Goal: Task Accomplishment & Management: Manage account settings

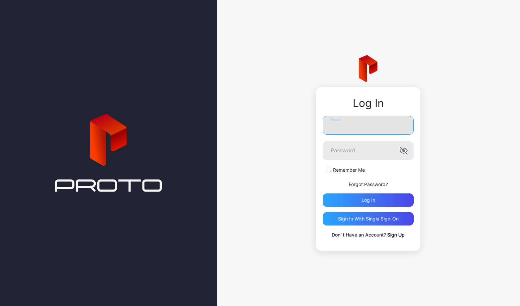
click at [358, 129] on input "Email" at bounding box center [367, 125] width 91 height 19
click at [0, 306] on com-1password-button at bounding box center [0, 306] width 0 height 0
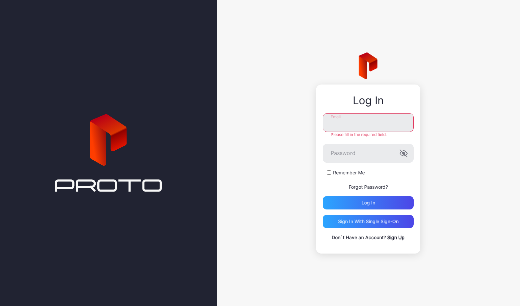
type input "**********"
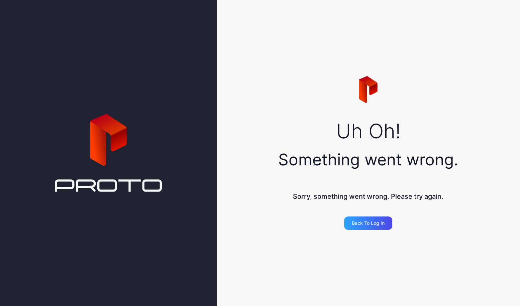
click at [293, 123] on div "Uh Oh! Something went wrong. Sorry, something went wrong. Please try again. Bac…" at bounding box center [367, 153] width 303 height 306
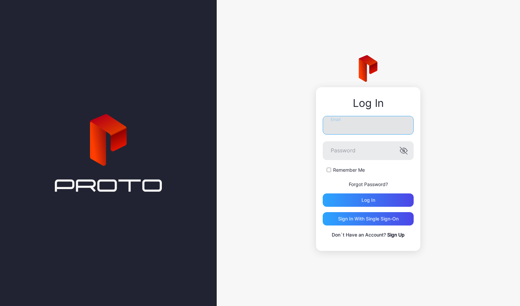
click at [360, 126] on input "Email" at bounding box center [367, 125] width 91 height 19
type input "**********"
click at [288, 169] on div "**********" at bounding box center [367, 153] width 303 height 306
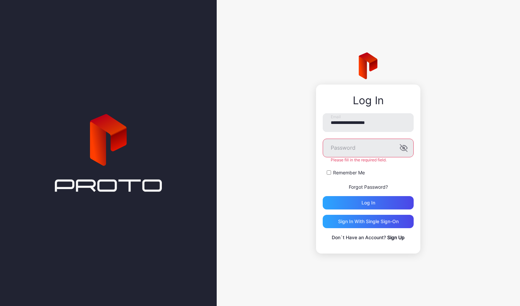
click at [230, 4] on div "**********" at bounding box center [367, 153] width 303 height 306
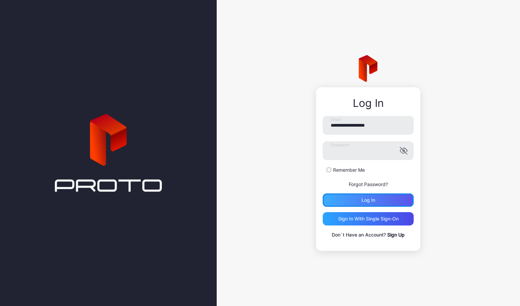
click at [355, 198] on div "Log in" at bounding box center [367, 199] width 91 height 13
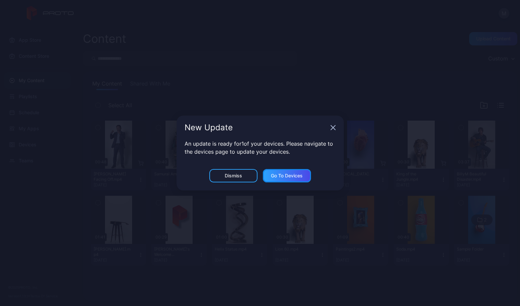
drag, startPoint x: 288, startPoint y: 175, endPoint x: 237, endPoint y: 187, distance: 52.0
click at [245, 191] on div "New Update An update is ready for 1 of your devices. Please navigate to the dev…" at bounding box center [260, 153] width 520 height 306
click at [234, 175] on div "Dismiss" at bounding box center [233, 175] width 17 height 5
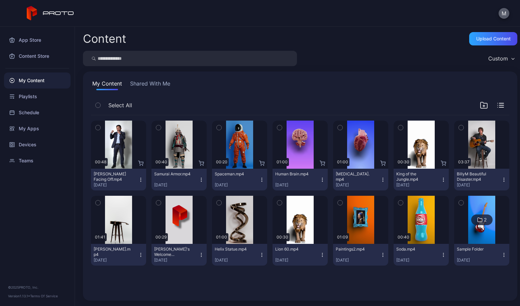
click at [501, 11] on button "M" at bounding box center [503, 13] width 11 height 11
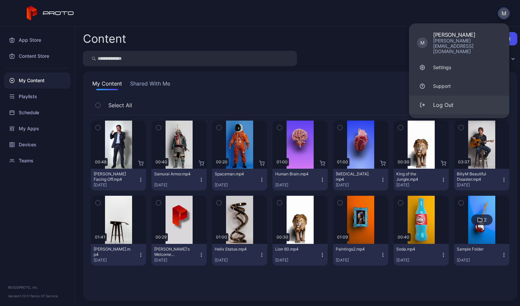
click at [449, 101] on div "Log Out" at bounding box center [443, 105] width 20 height 8
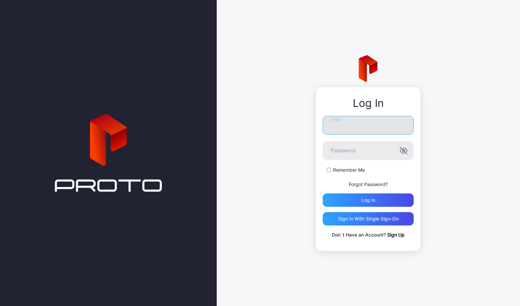
click at [362, 126] on input "Email" at bounding box center [367, 125] width 91 height 19
type input "**********"
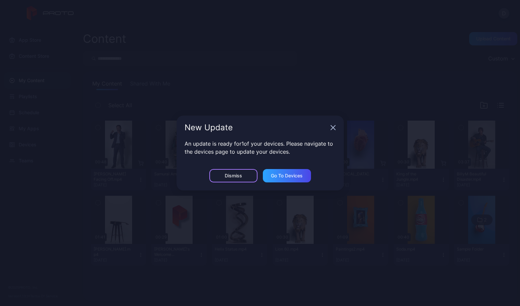
click at [239, 174] on div "Dismiss" at bounding box center [233, 175] width 17 height 5
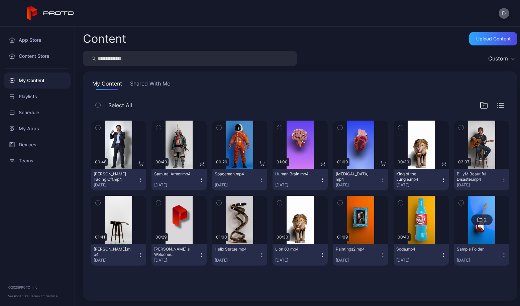
click at [504, 11] on button "D" at bounding box center [503, 13] width 11 height 11
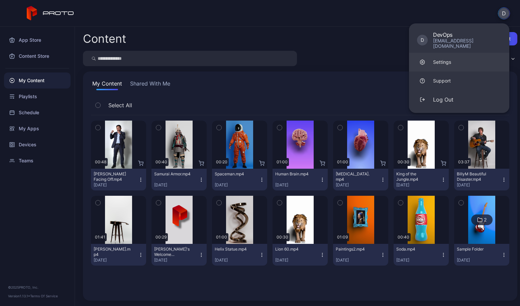
click at [447, 59] on div "Settings" at bounding box center [442, 62] width 18 height 7
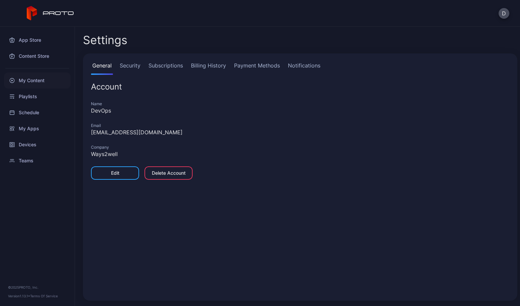
click at [27, 80] on div "My Content" at bounding box center [37, 80] width 66 height 16
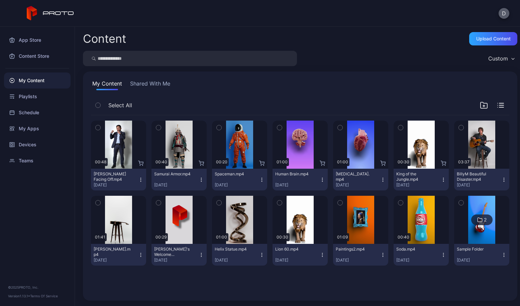
click at [503, 11] on button "D" at bounding box center [503, 13] width 11 height 11
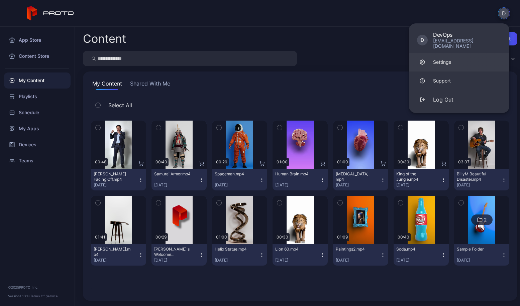
click at [441, 59] on div "Settings" at bounding box center [442, 62] width 18 height 7
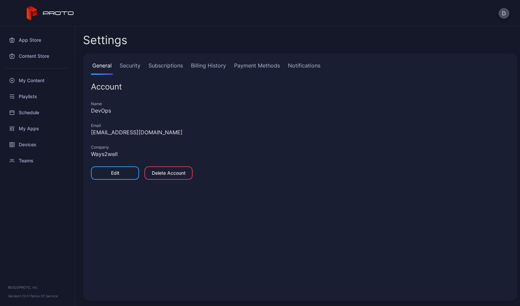
click at [249, 66] on link "Payment Methods" at bounding box center [257, 67] width 48 height 13
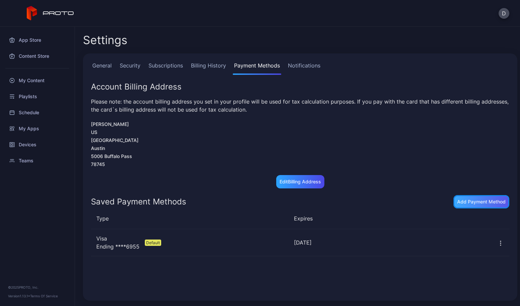
click at [457, 203] on div "Add Payment Method" at bounding box center [481, 201] width 48 height 5
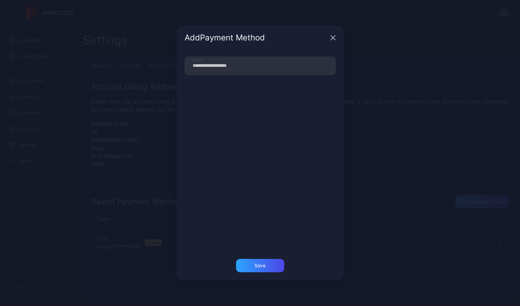
click at [126, 167] on div "**********" at bounding box center [260, 153] width 520 height 306
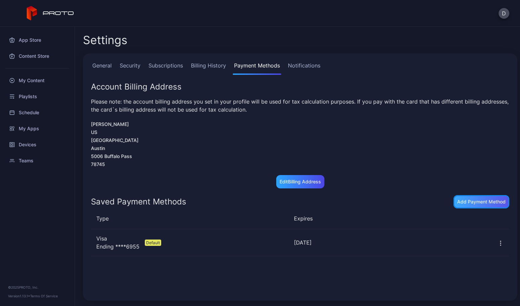
click at [457, 199] on div "Add Payment Method" at bounding box center [481, 201] width 48 height 5
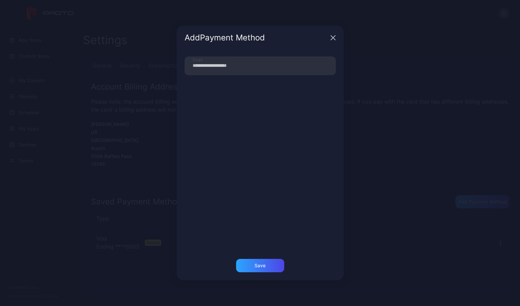
click at [174, 188] on div "**********" at bounding box center [260, 153] width 520 height 306
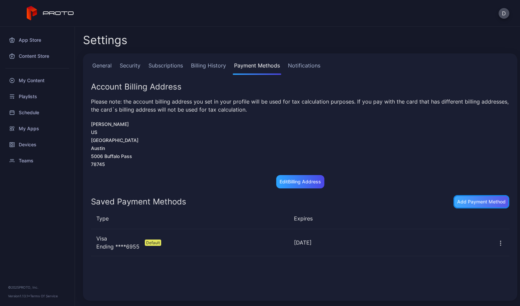
click at [462, 202] on div "Add Payment Method" at bounding box center [481, 201] width 48 height 5
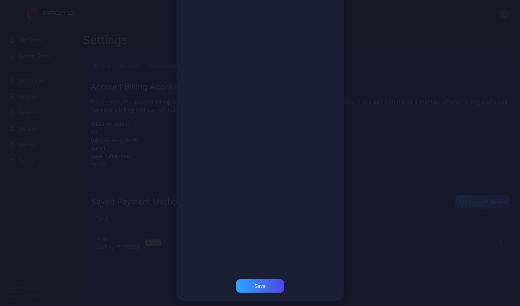
scroll to position [68, 0]
click at [256, 283] on div "Save" at bounding box center [259, 283] width 11 height 5
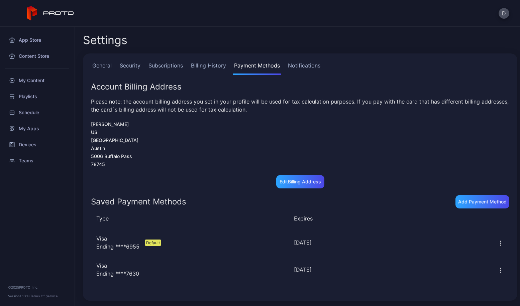
click at [497, 271] on icon "button" at bounding box center [500, 270] width 7 height 7
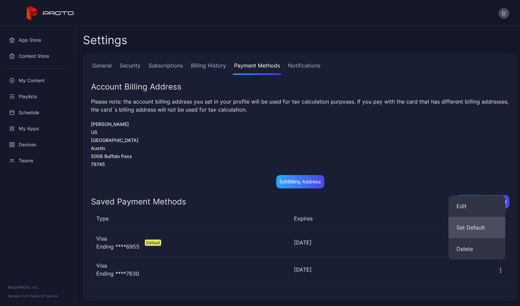
click at [476, 229] on button "Set Default" at bounding box center [476, 227] width 57 height 21
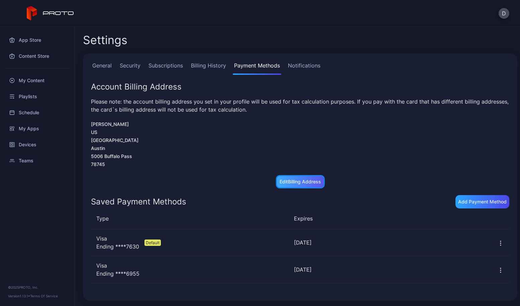
click at [284, 180] on div "Edit Billing Address" at bounding box center [299, 181] width 41 height 5
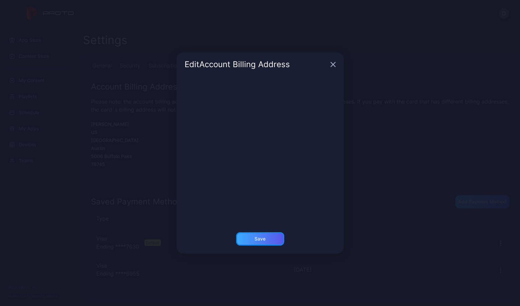
click at [261, 239] on div "Save" at bounding box center [259, 238] width 11 height 5
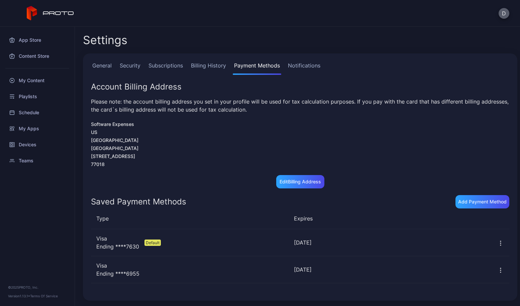
click at [504, 11] on button "D" at bounding box center [503, 13] width 11 height 11
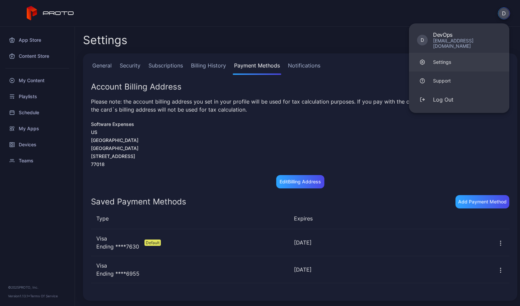
click at [451, 56] on link "Settings" at bounding box center [459, 62] width 100 height 19
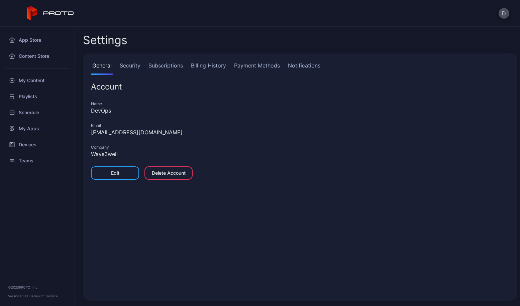
click at [134, 64] on link "Security" at bounding box center [129, 67] width 23 height 13
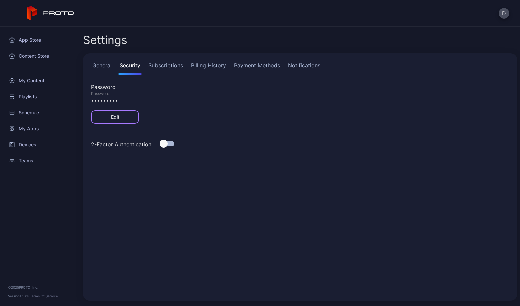
click at [111, 116] on div "Edit" at bounding box center [115, 116] width 8 height 5
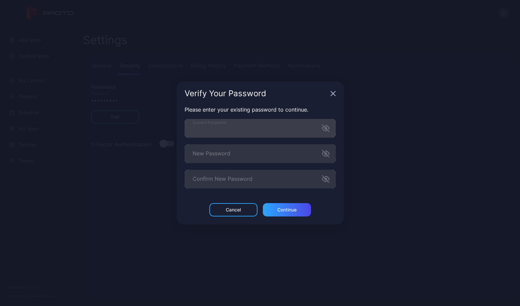
click at [325, 129] on icon "button" at bounding box center [324, 128] width 5 height 4
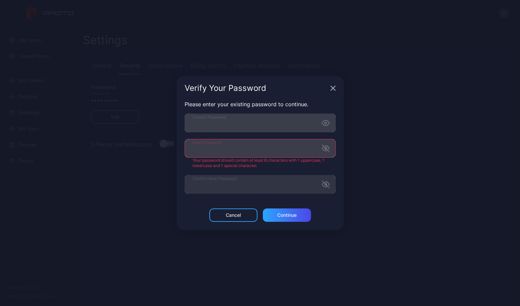
click at [325, 149] on icon "button" at bounding box center [325, 148] width 7 height 7
click at [325, 184] on icon "button" at bounding box center [325, 184] width 8 height 8
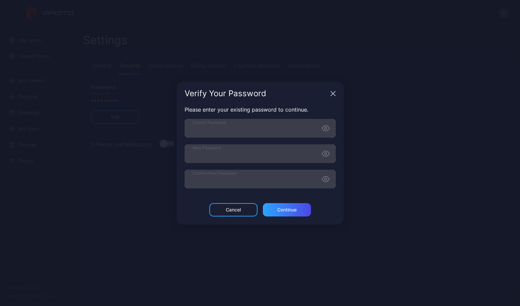
click at [296, 196] on div "Please enter your existing password to continue. Current Password New Password …" at bounding box center [259, 155] width 167 height 98
click at [284, 212] on div "Continue" at bounding box center [287, 209] width 48 height 13
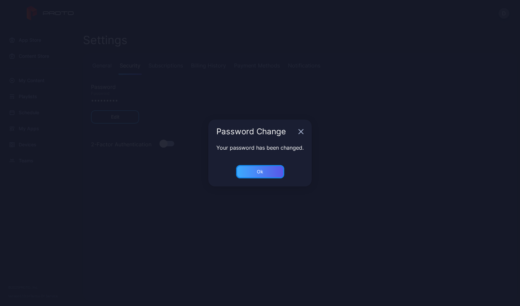
click at [253, 172] on div "Ok" at bounding box center [260, 171] width 48 height 13
